Goal: Task Accomplishment & Management: Manage account settings

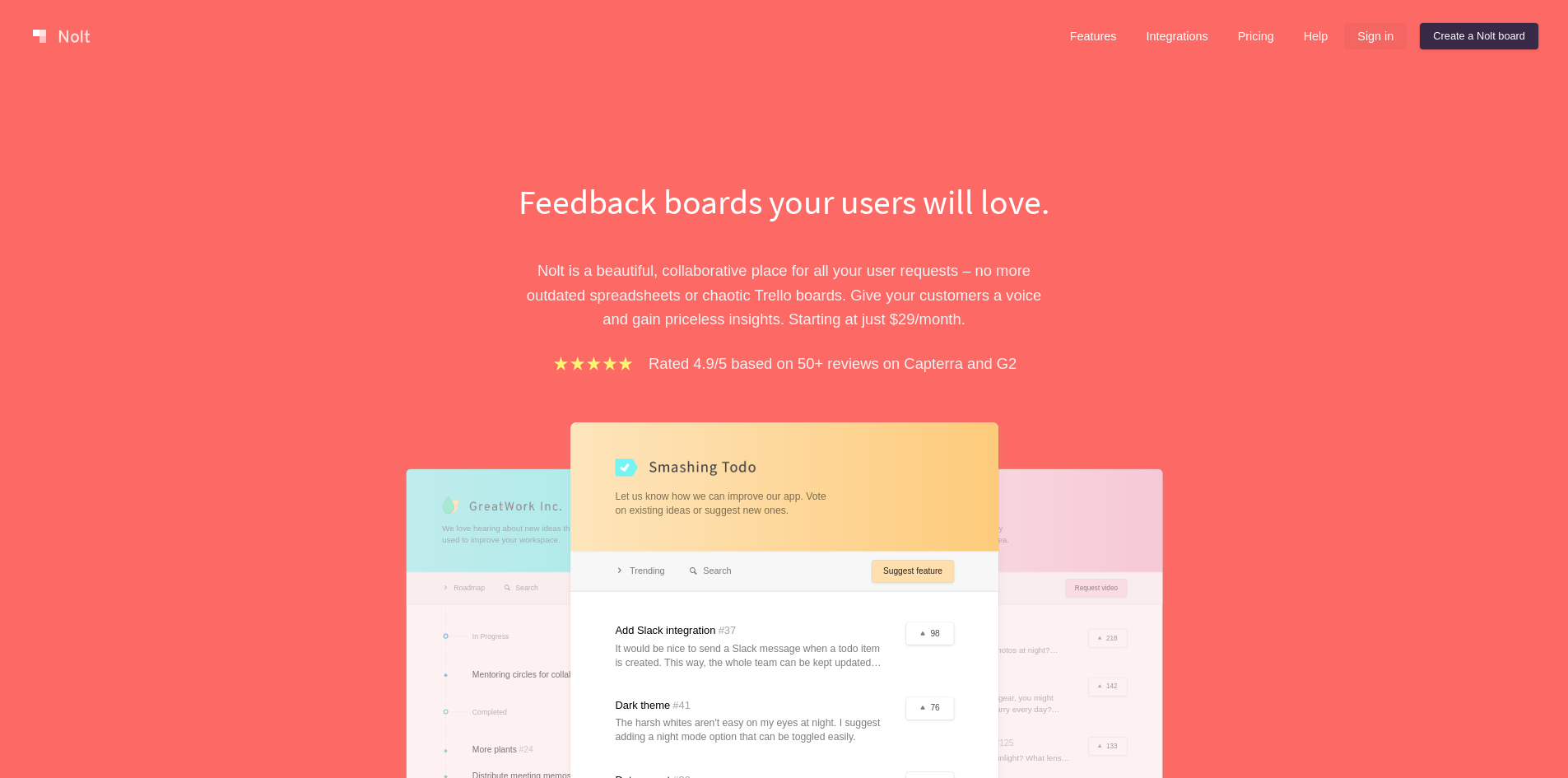
click at [1361, 34] on link "Sign in" at bounding box center [1375, 36] width 63 height 27
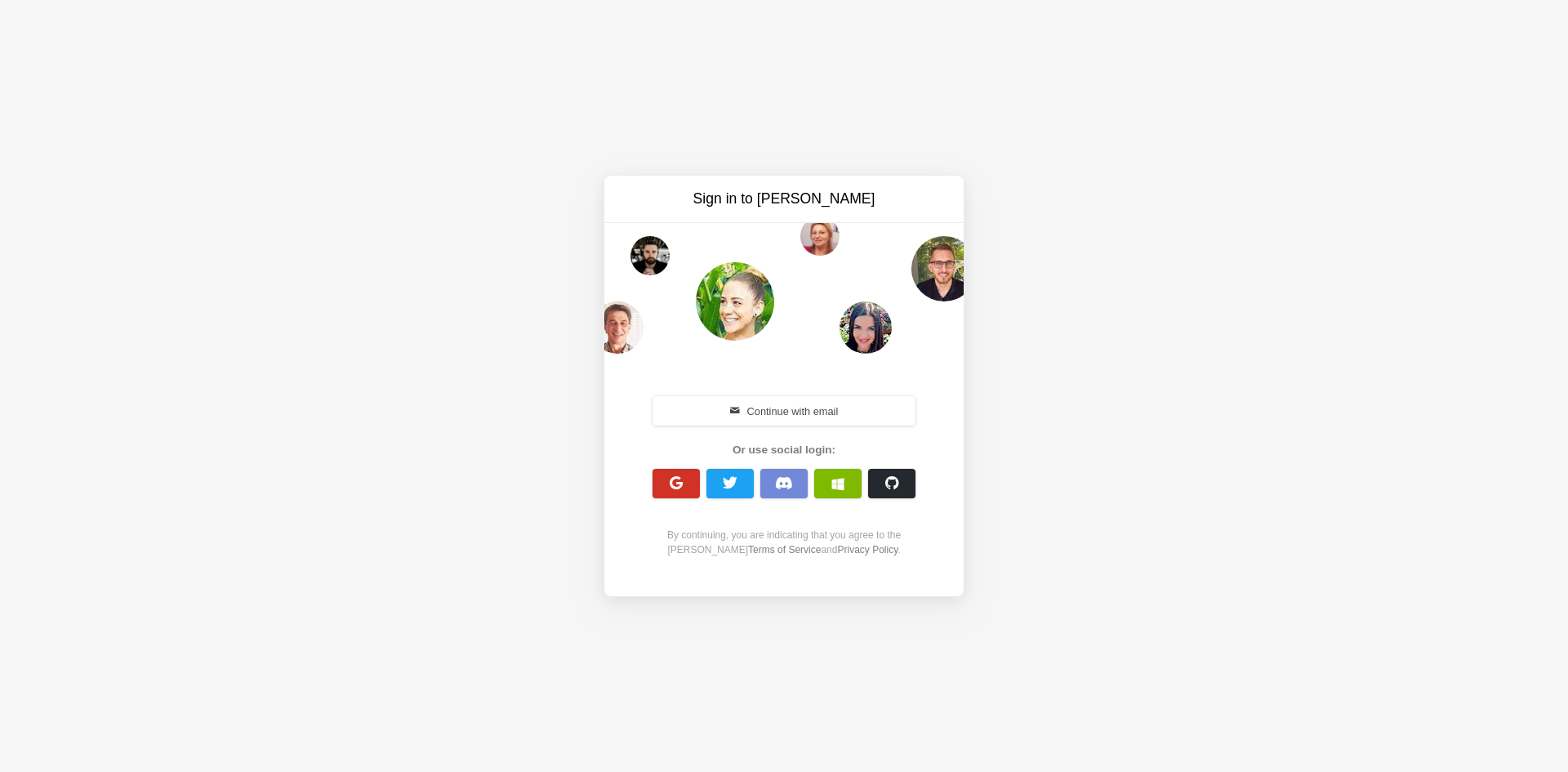
click at [675, 475] on button "button" at bounding box center [676, 483] width 48 height 29
click at [753, 422] on button "Continue with email" at bounding box center [784, 411] width 263 height 29
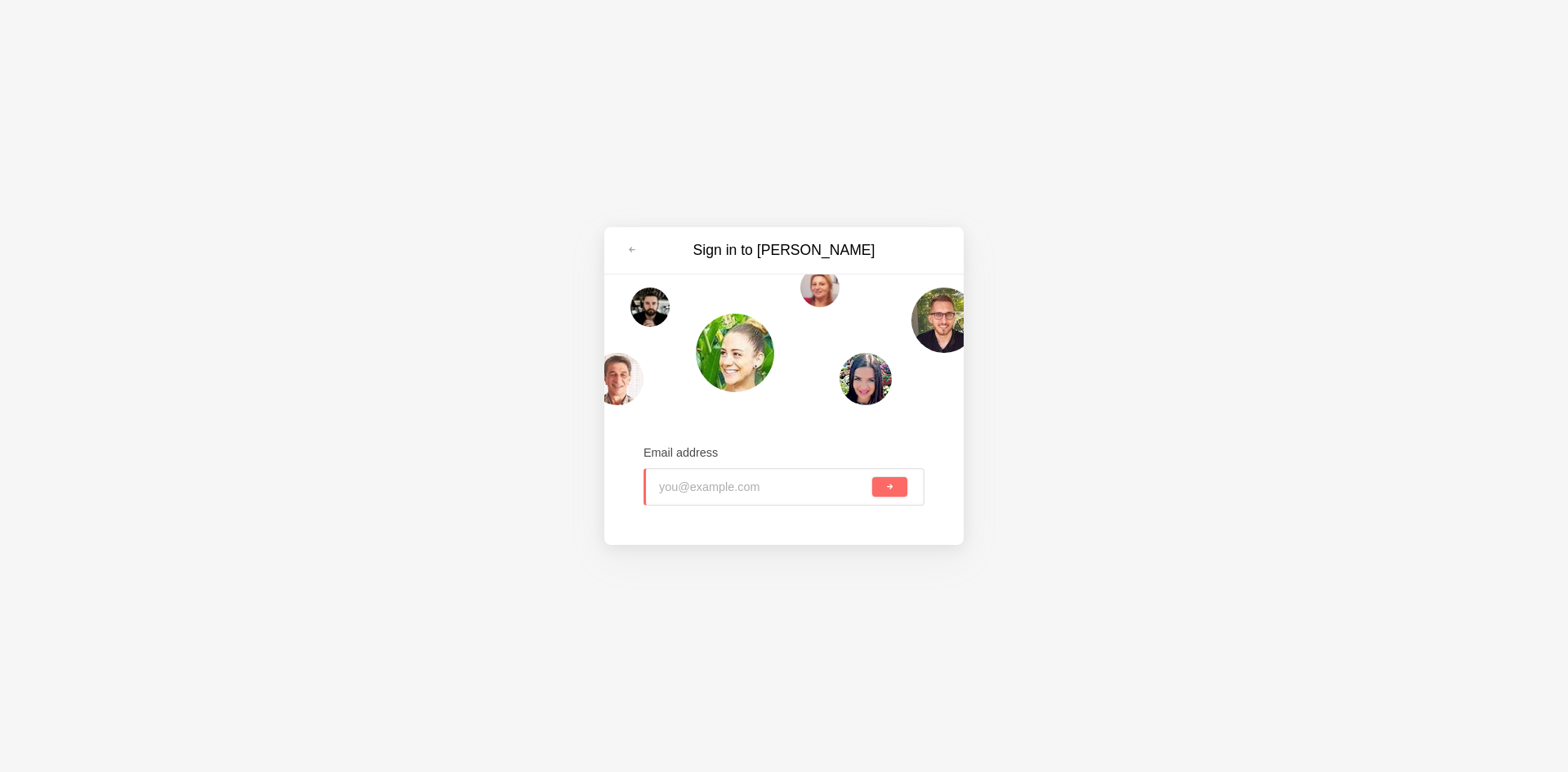
type input "nerawe7324@erynka.com"
click at [893, 486] on span "submit" at bounding box center [890, 488] width 9 height 9
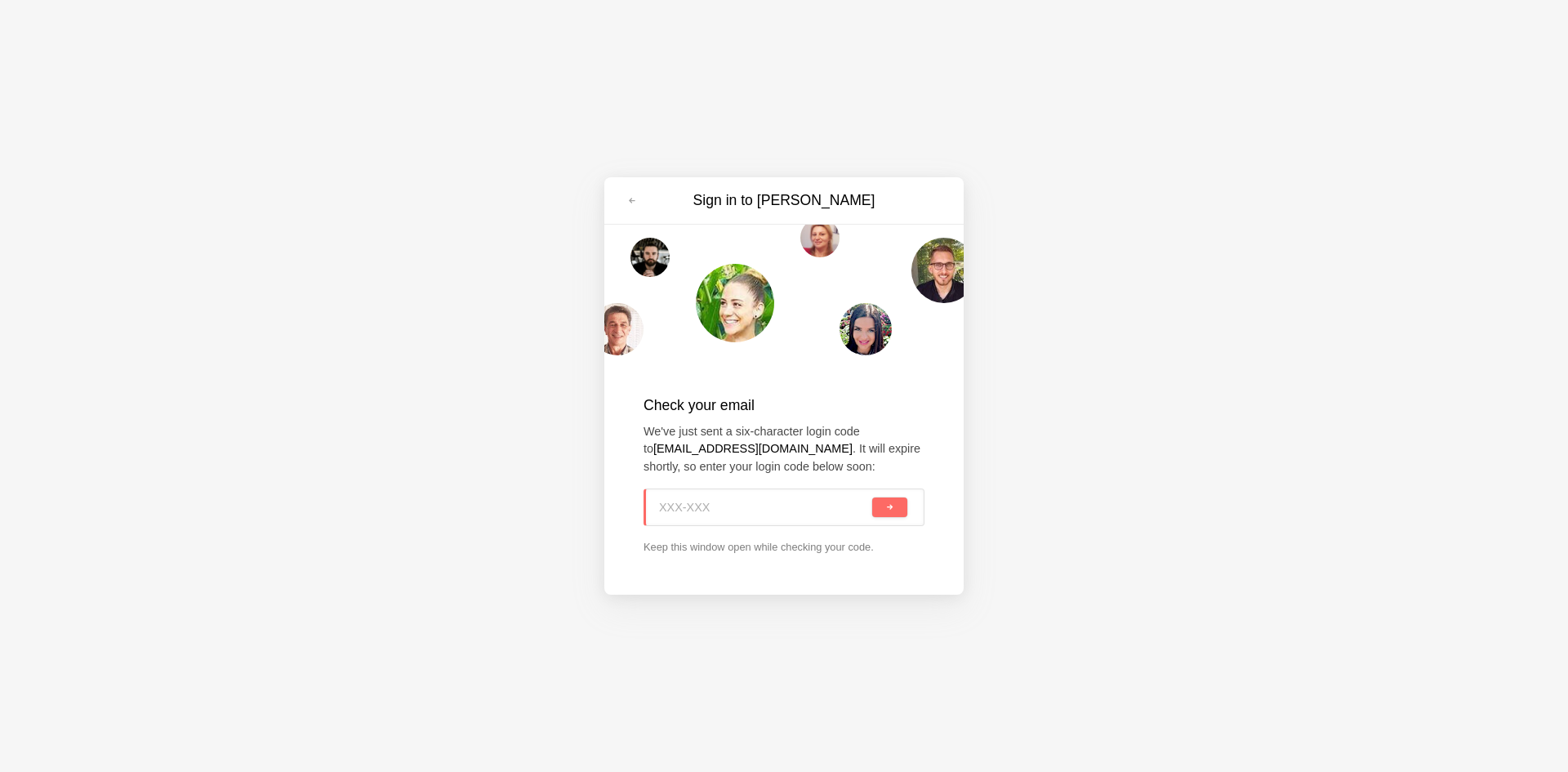
paste input "9TG-GRJ"
type input "9TG-GRJ"
click at [903, 509] on button "submit" at bounding box center [890, 507] width 35 height 19
